Goal: Task Accomplishment & Management: Use online tool/utility

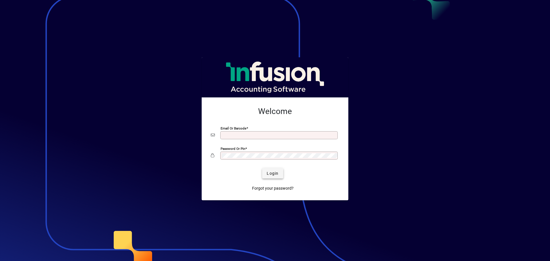
type input "**********"
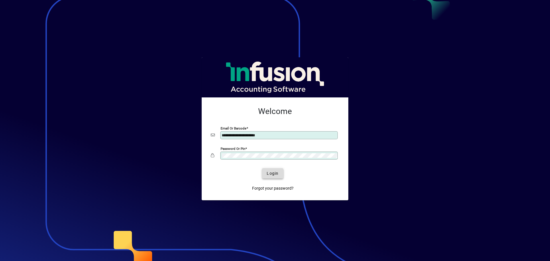
click at [277, 173] on span "Login" at bounding box center [272, 173] width 12 height 6
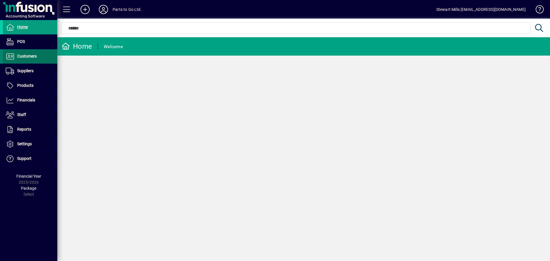
click at [18, 60] on span at bounding box center [30, 57] width 54 height 14
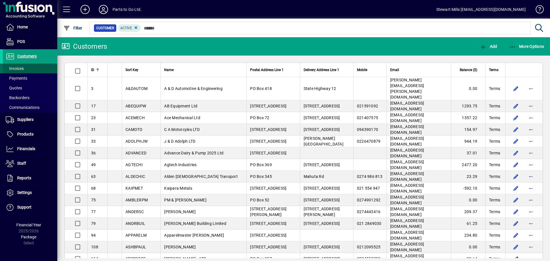
click at [16, 68] on span "Invoices" at bounding box center [15, 68] width 18 height 5
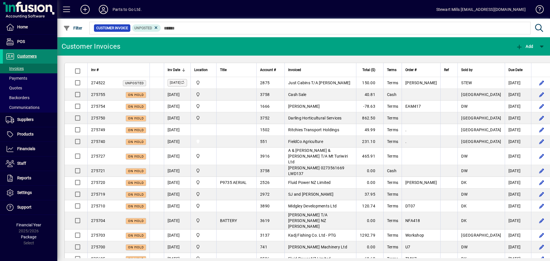
click at [29, 56] on span "Customers" at bounding box center [26, 56] width 19 height 5
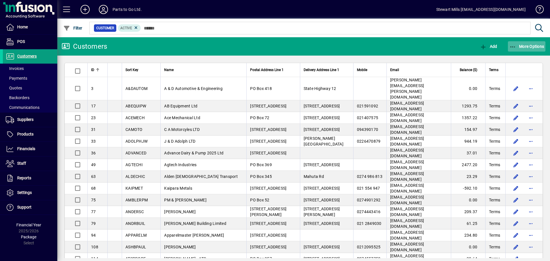
click at [520, 46] on span "More Options" at bounding box center [526, 46] width 35 height 5
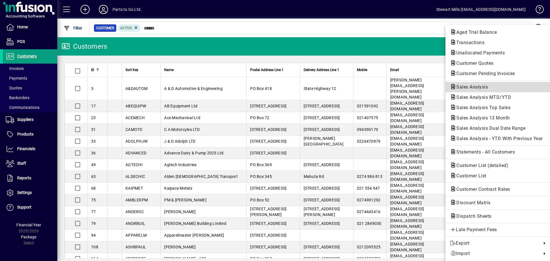
click at [457, 86] on span "Sales Analysis" at bounding box center [470, 86] width 41 height 5
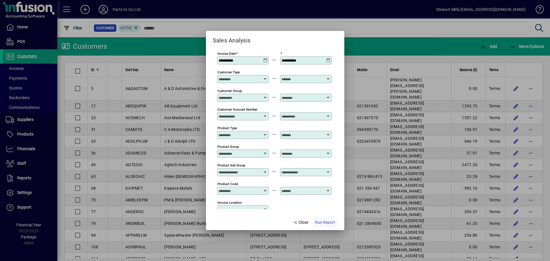
type input "**********"
click at [318, 224] on span "Run Report" at bounding box center [325, 222] width 20 height 6
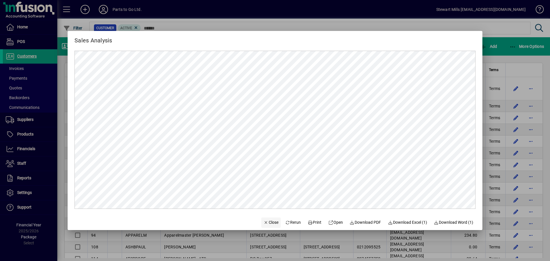
click at [271, 223] on span "Close" at bounding box center [270, 222] width 15 height 6
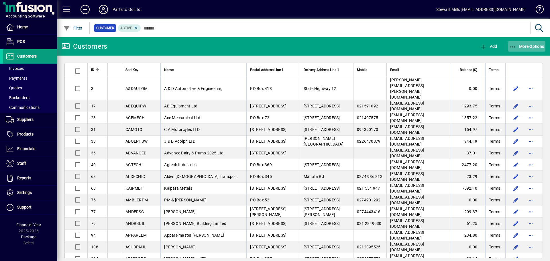
click at [508, 45] on span "button" at bounding box center [527, 47] width 38 height 14
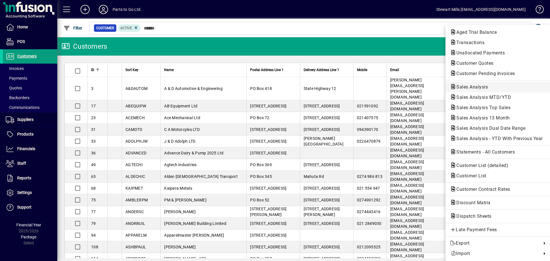
click at [482, 87] on span "Sales Analysis" at bounding box center [470, 86] width 41 height 5
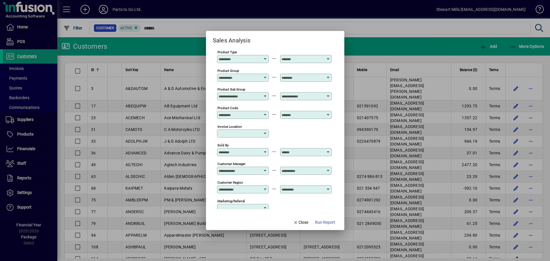
scroll to position [86, 0]
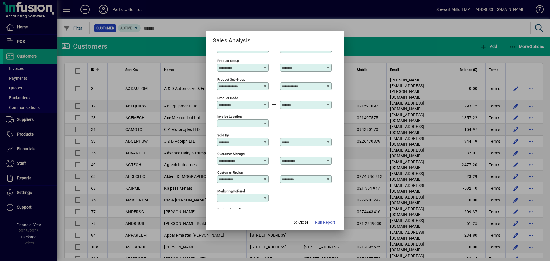
click at [266, 140] on icon at bounding box center [265, 140] width 4 height 0
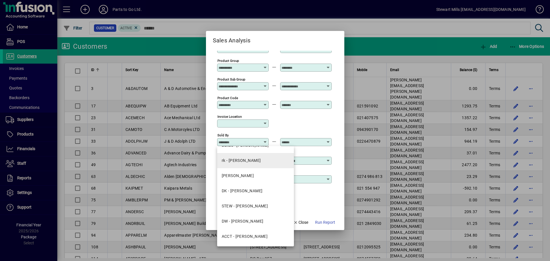
scroll to position [26, 0]
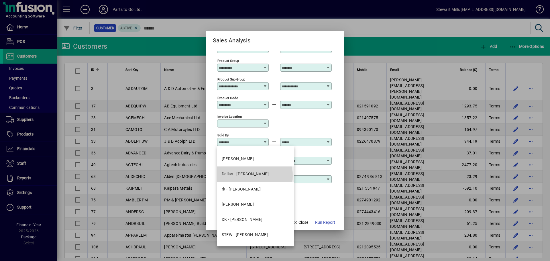
click at [254, 175] on div "Dallas - Dallas Iosefo" at bounding box center [245, 174] width 47 height 6
type input "**********"
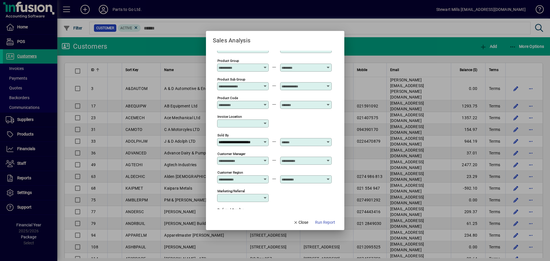
click at [329, 140] on icon at bounding box center [328, 140] width 4 height 0
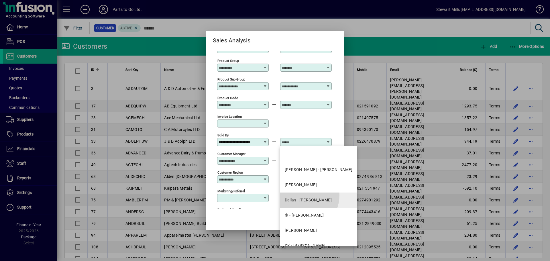
click at [299, 195] on mat-option "Dallas - Dallas Iosefo" at bounding box center [318, 199] width 77 height 15
type input "**********"
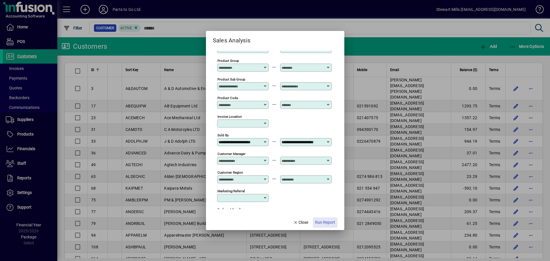
click at [333, 222] on span "Run Report" at bounding box center [325, 222] width 20 height 6
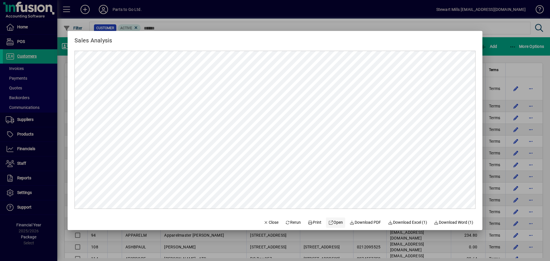
scroll to position [0, 0]
click at [496, 26] on div at bounding box center [275, 130] width 550 height 261
